Goal: Information Seeking & Learning: Learn about a topic

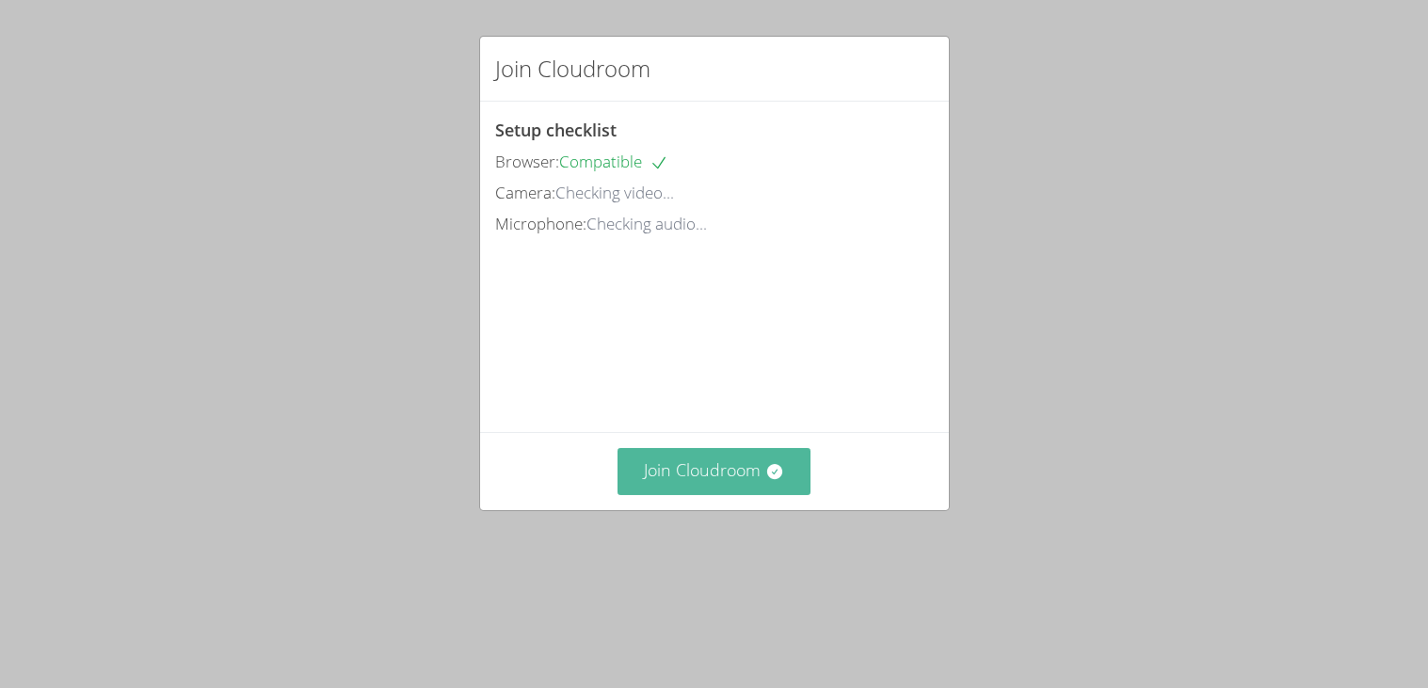
click at [733, 494] on button "Join Cloudroom" at bounding box center [713, 471] width 193 height 46
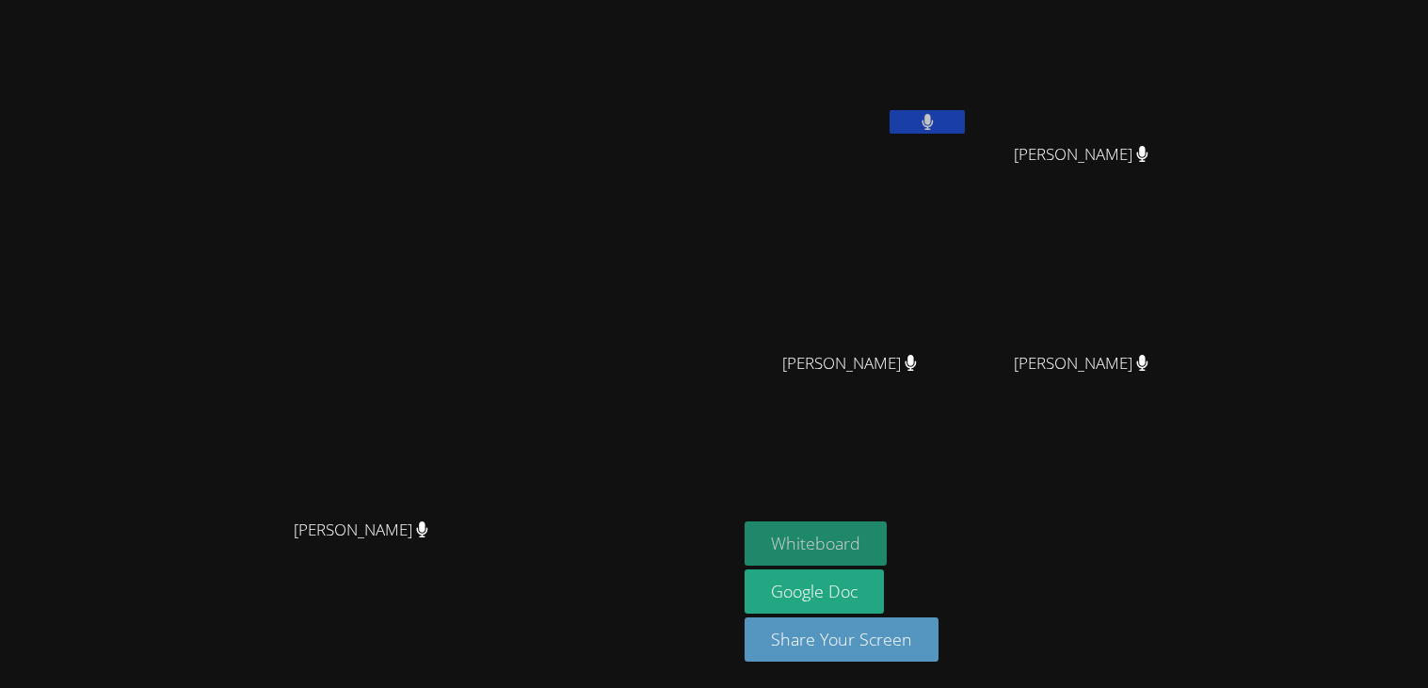
click at [886, 544] on button "Whiteboard" at bounding box center [815, 543] width 142 height 44
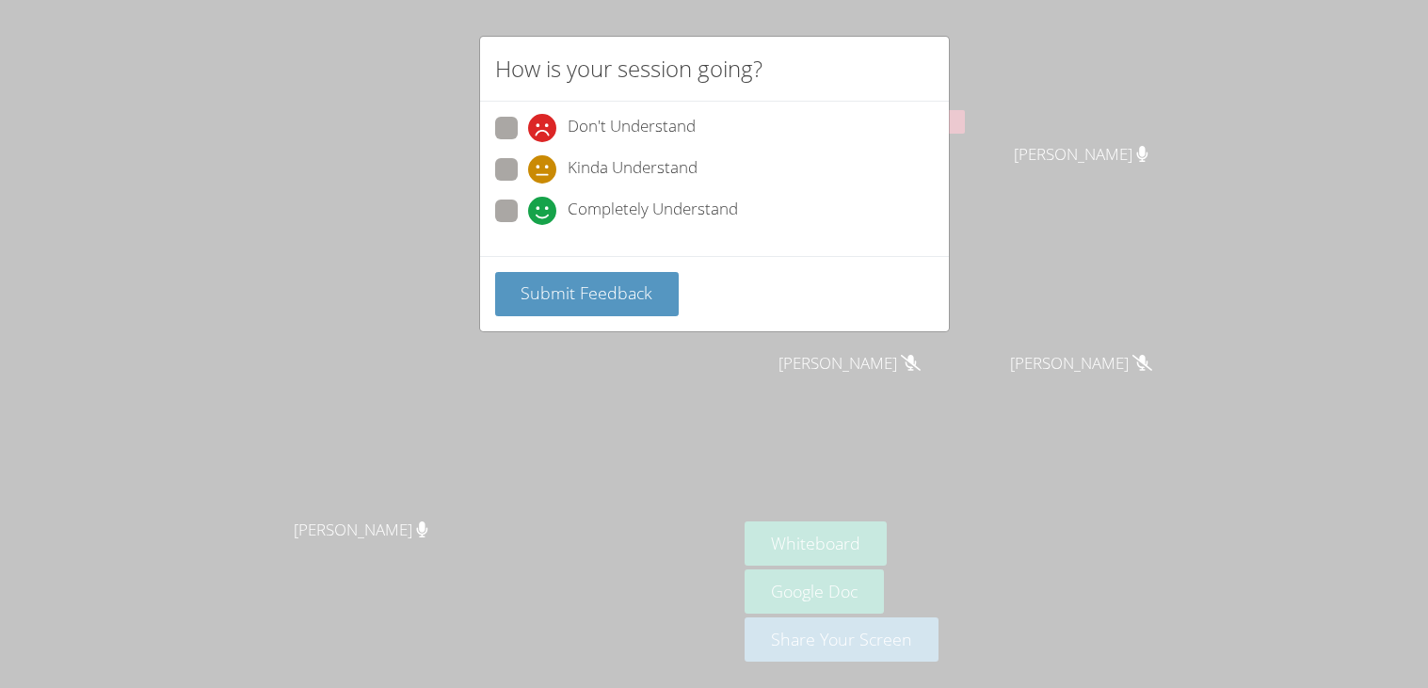
click at [660, 216] on span "Completely Understand" at bounding box center [652, 211] width 170 height 28
click at [544, 216] on input "Completely Understand" at bounding box center [536, 208] width 16 height 16
radio input "true"
click at [629, 288] on span "Submit Feedback" at bounding box center [586, 292] width 132 height 23
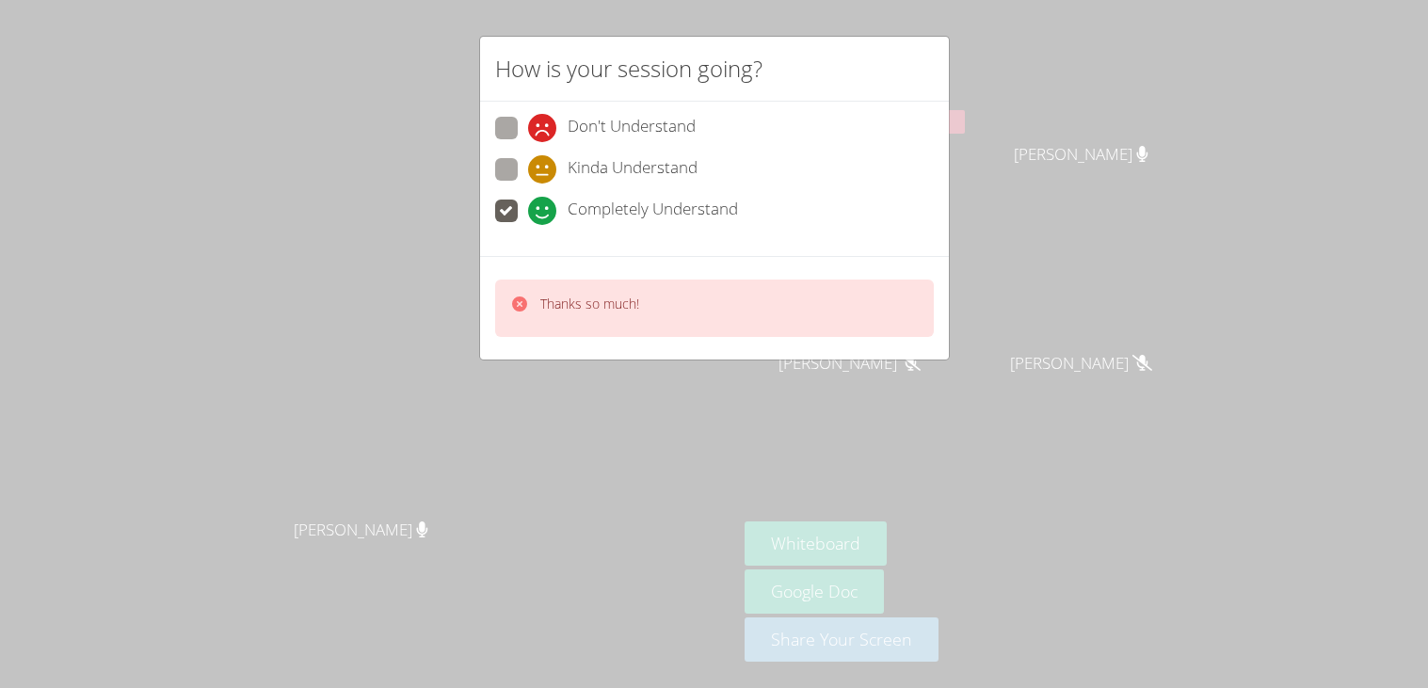
click at [726, 320] on div "Thanks so much!" at bounding box center [714, 307] width 439 height 57
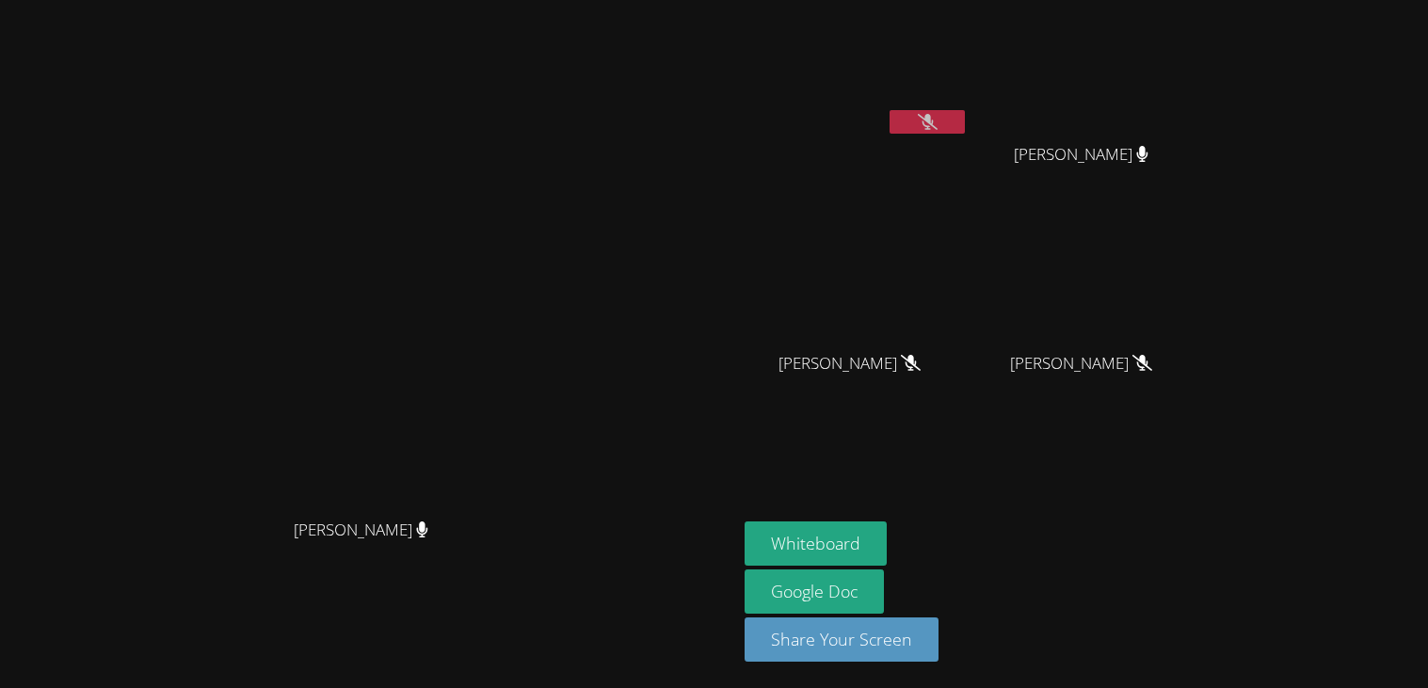
click at [965, 127] on button at bounding box center [926, 122] width 75 height 24
click at [968, 153] on div "[PERSON_NAME]" at bounding box center [856, 108] width 224 height 201
click at [965, 129] on button at bounding box center [926, 122] width 75 height 24
click at [937, 114] on icon at bounding box center [928, 122] width 20 height 16
click at [965, 125] on button at bounding box center [926, 122] width 75 height 24
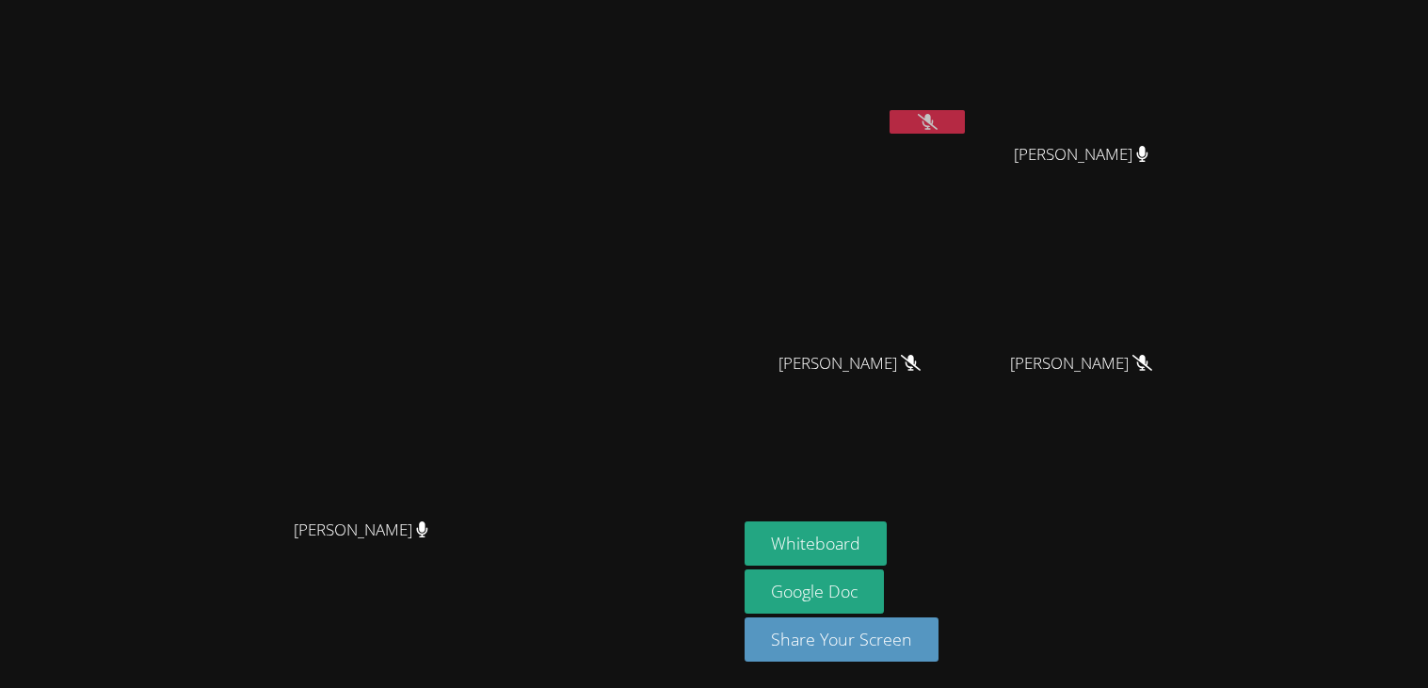
click at [965, 117] on button at bounding box center [926, 122] width 75 height 24
click at [965, 132] on button at bounding box center [926, 122] width 75 height 24
click at [937, 123] on icon at bounding box center [928, 122] width 20 height 16
click at [965, 126] on button at bounding box center [926, 122] width 75 height 24
click at [965, 133] on button at bounding box center [926, 122] width 75 height 24
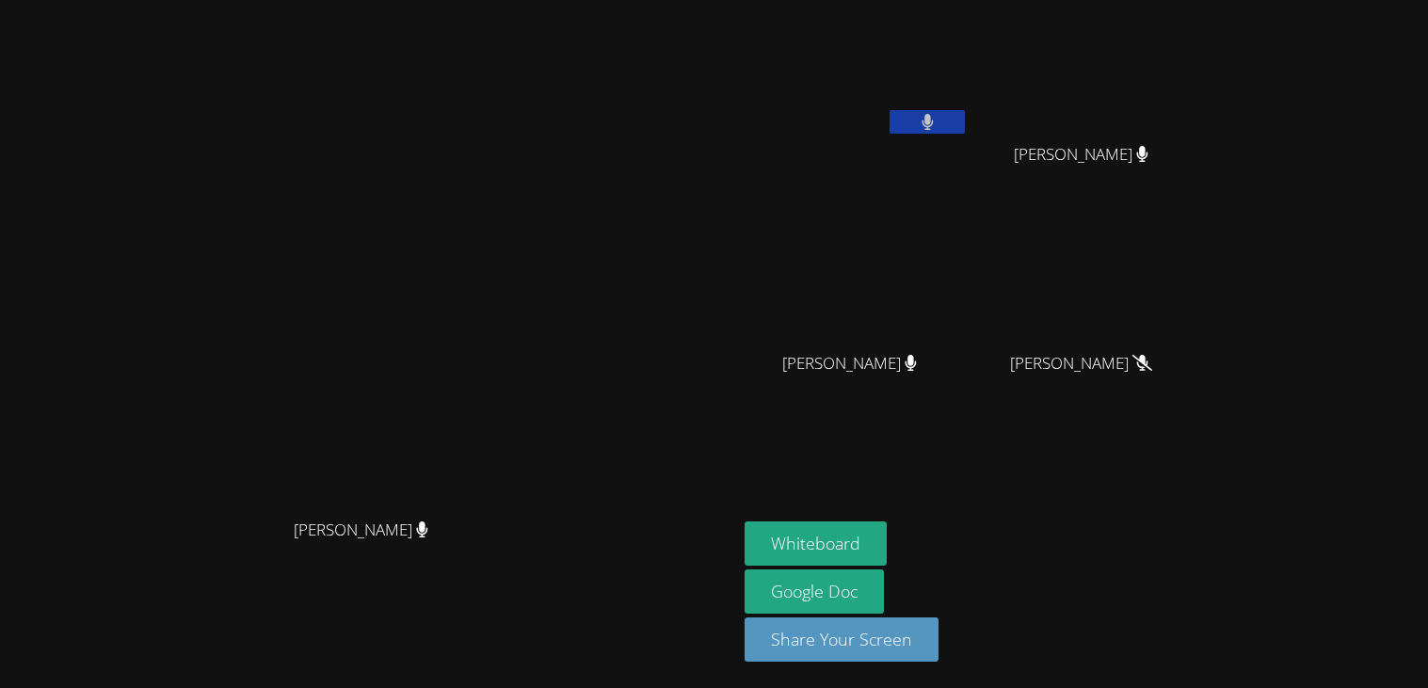
click at [965, 128] on button at bounding box center [926, 122] width 75 height 24
